Goal: Ask a question

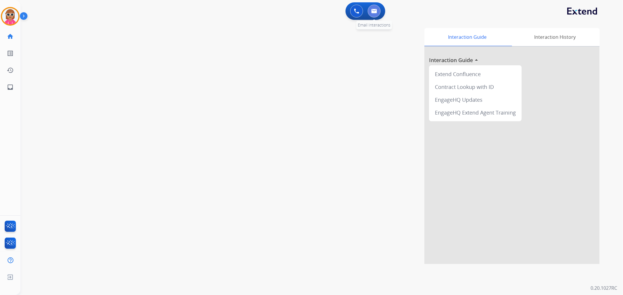
click at [376, 6] on button at bounding box center [373, 11] width 13 height 13
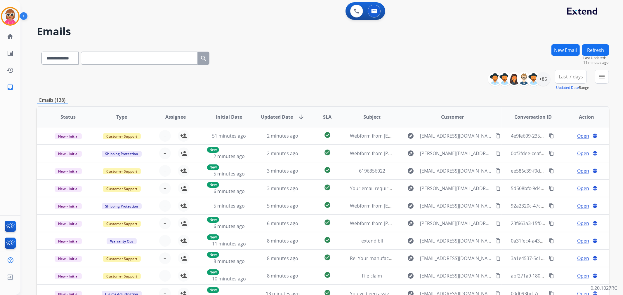
click at [104, 60] on input "text" at bounding box center [139, 58] width 117 height 13
paste input "**********"
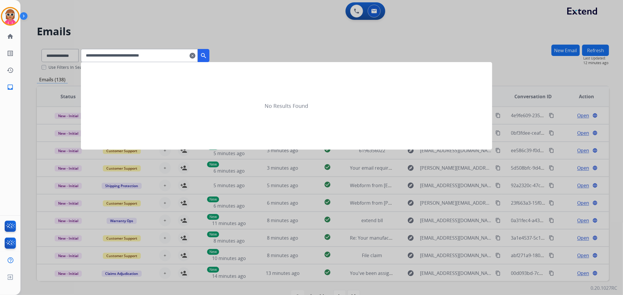
type input "**********"
click at [209, 58] on button "search" at bounding box center [204, 55] width 12 height 13
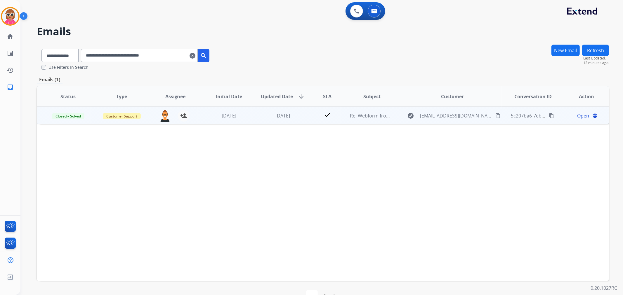
click at [571, 120] on td "Open language" at bounding box center [582, 116] width 54 height 18
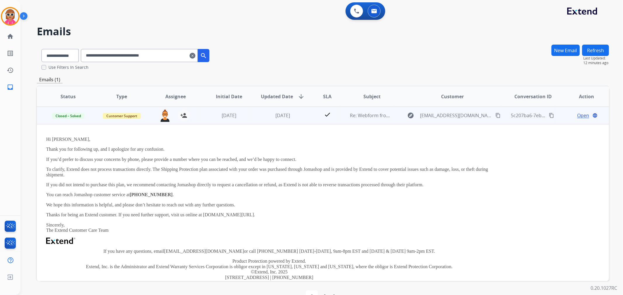
click at [578, 116] on span "Open" at bounding box center [583, 115] width 12 height 7
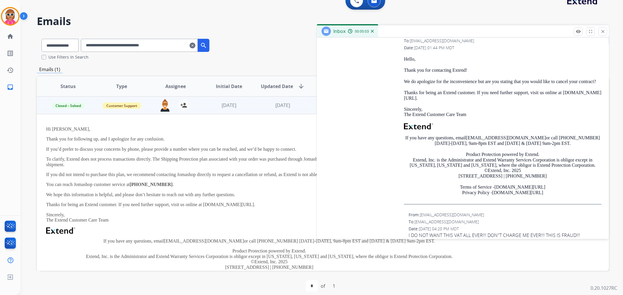
scroll to position [16, 0]
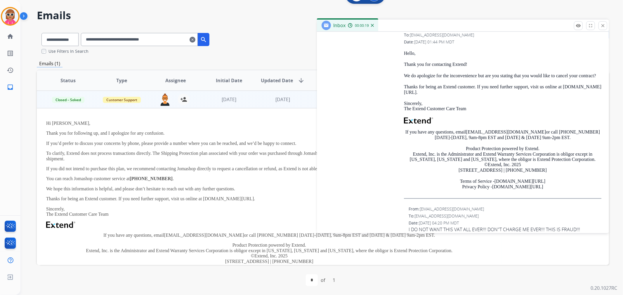
click at [455, 226] on span "I DO NOT WANT THIS VAT ALL EVER!!! DON"T CHARGE ME EVER!!! THIS IS FRAUD!!!" at bounding box center [504, 229] width 193 height 7
click at [468, 226] on span "I DO NOT WANT THIS VAT ALL EVER!!! DON"T CHARGE ME EVER!!! THIS IS FRAUD!!!" at bounding box center [504, 229] width 193 height 7
click at [445, 226] on span "I DO NOT WANT THIS VAT ALL EVER!!! DON"T CHARGE ME EVER!!! THIS IS FRAUD!!!" at bounding box center [504, 229] width 193 height 7
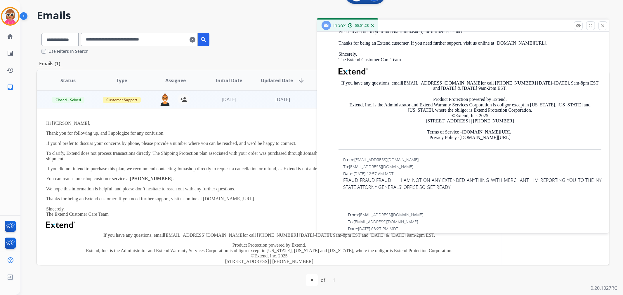
scroll to position [539, 0]
